Goal: Information Seeking & Learning: Learn about a topic

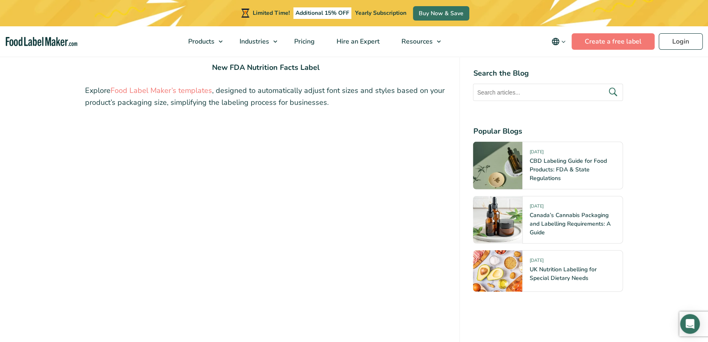
scroll to position [1425, 0]
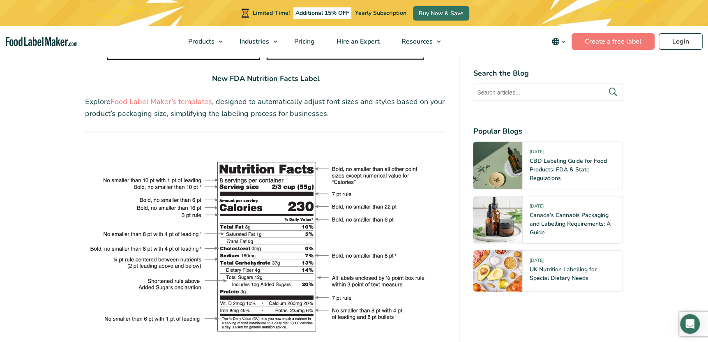
click at [258, 162] on img at bounding box center [266, 253] width 362 height 244
click at [233, 166] on img at bounding box center [266, 253] width 362 height 244
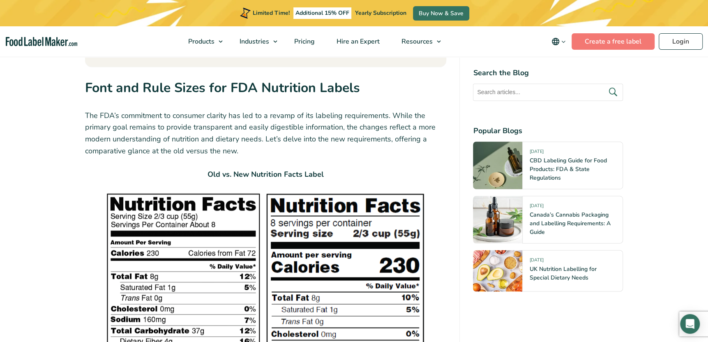
scroll to position [1096, 0]
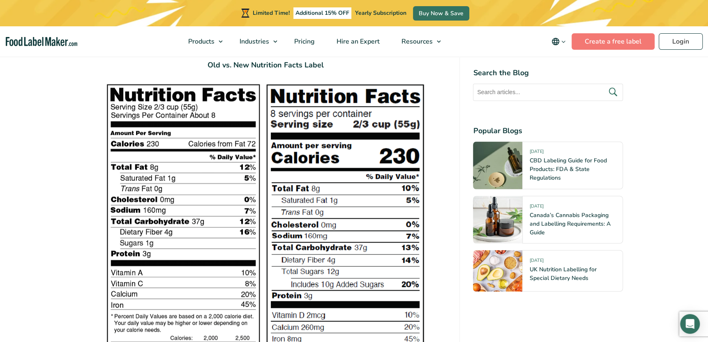
click at [384, 103] on img at bounding box center [265, 237] width 321 height 308
click at [386, 105] on img at bounding box center [265, 237] width 321 height 308
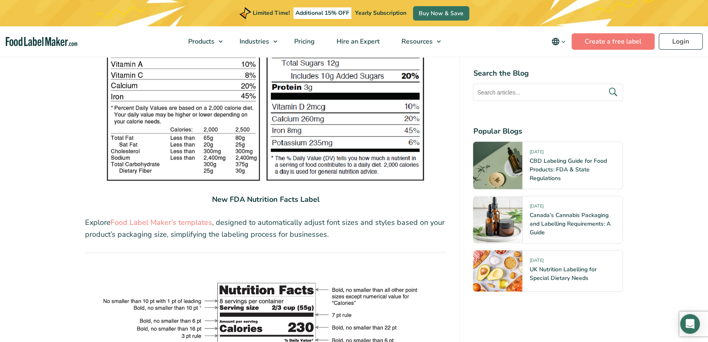
scroll to position [1425, 0]
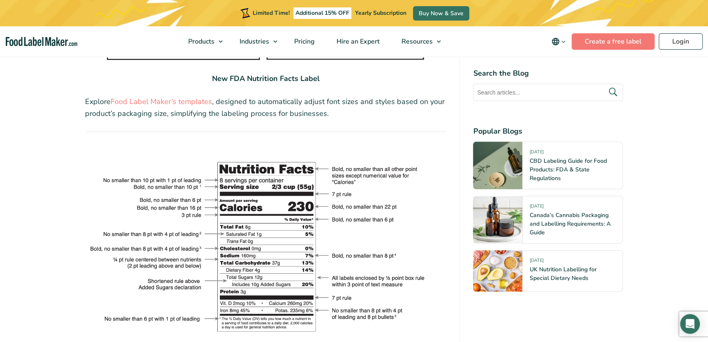
click at [286, 221] on img at bounding box center [266, 253] width 362 height 244
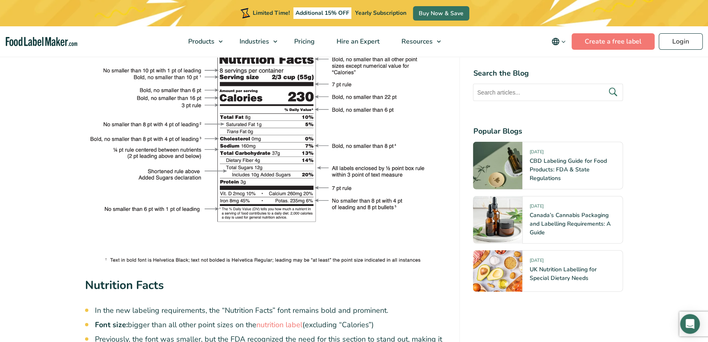
scroll to position [1425, 0]
